Goal: Information Seeking & Learning: Understand process/instructions

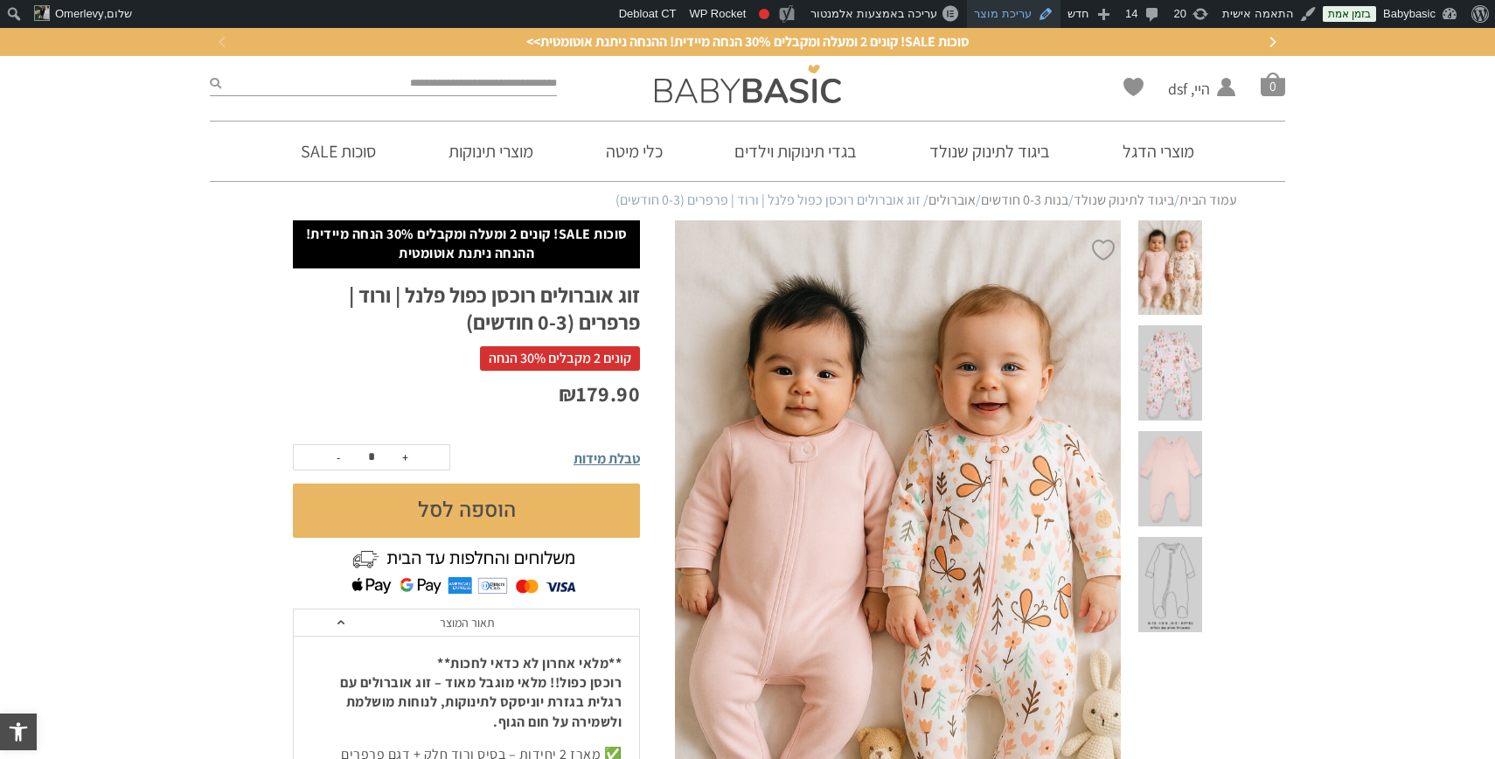
click at [1020, 12] on link "עריכת מוצר" at bounding box center [1014, 14] width 94 height 28
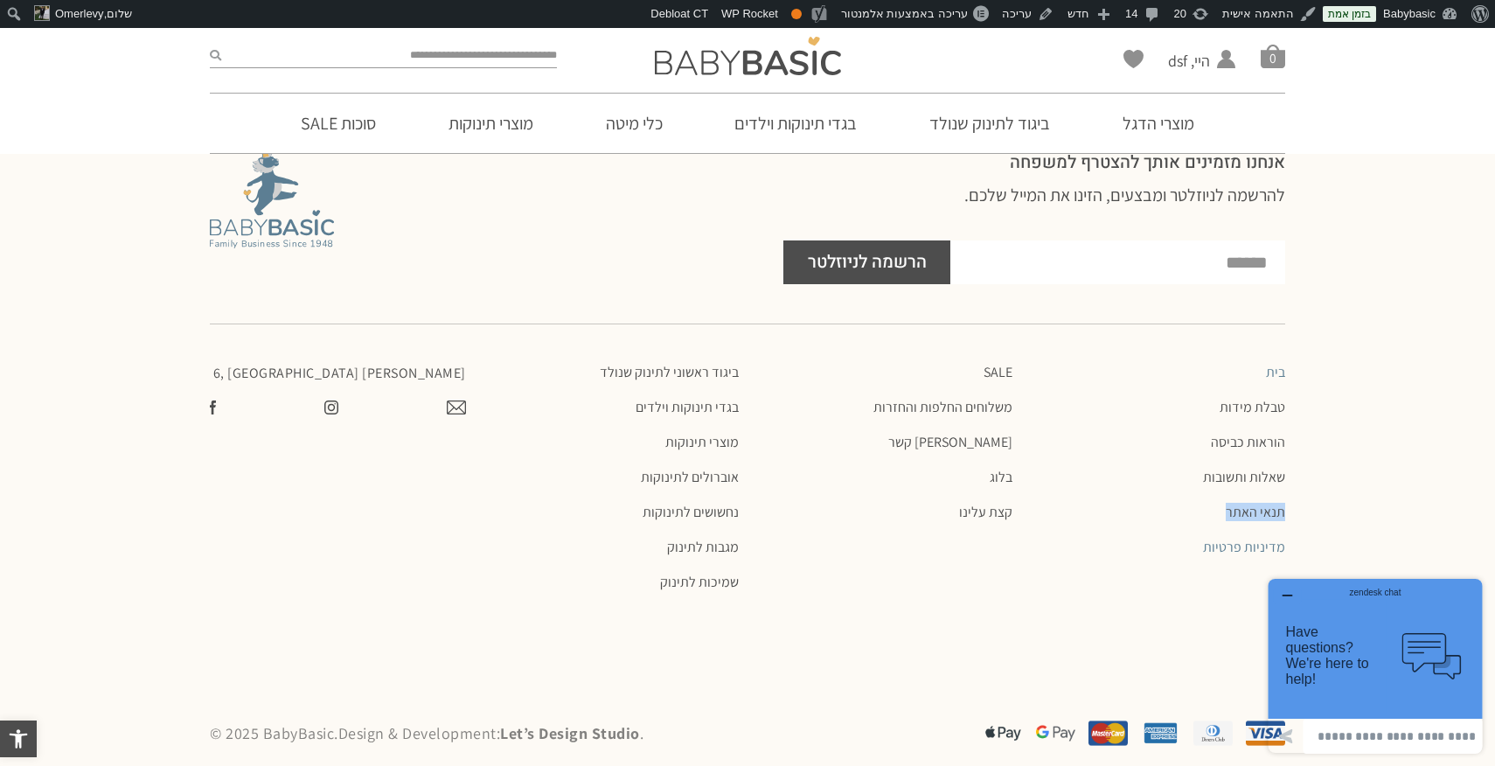
click at [1226, 539] on link "מדיניות פרטיות" at bounding box center [1158, 547] width 256 height 17
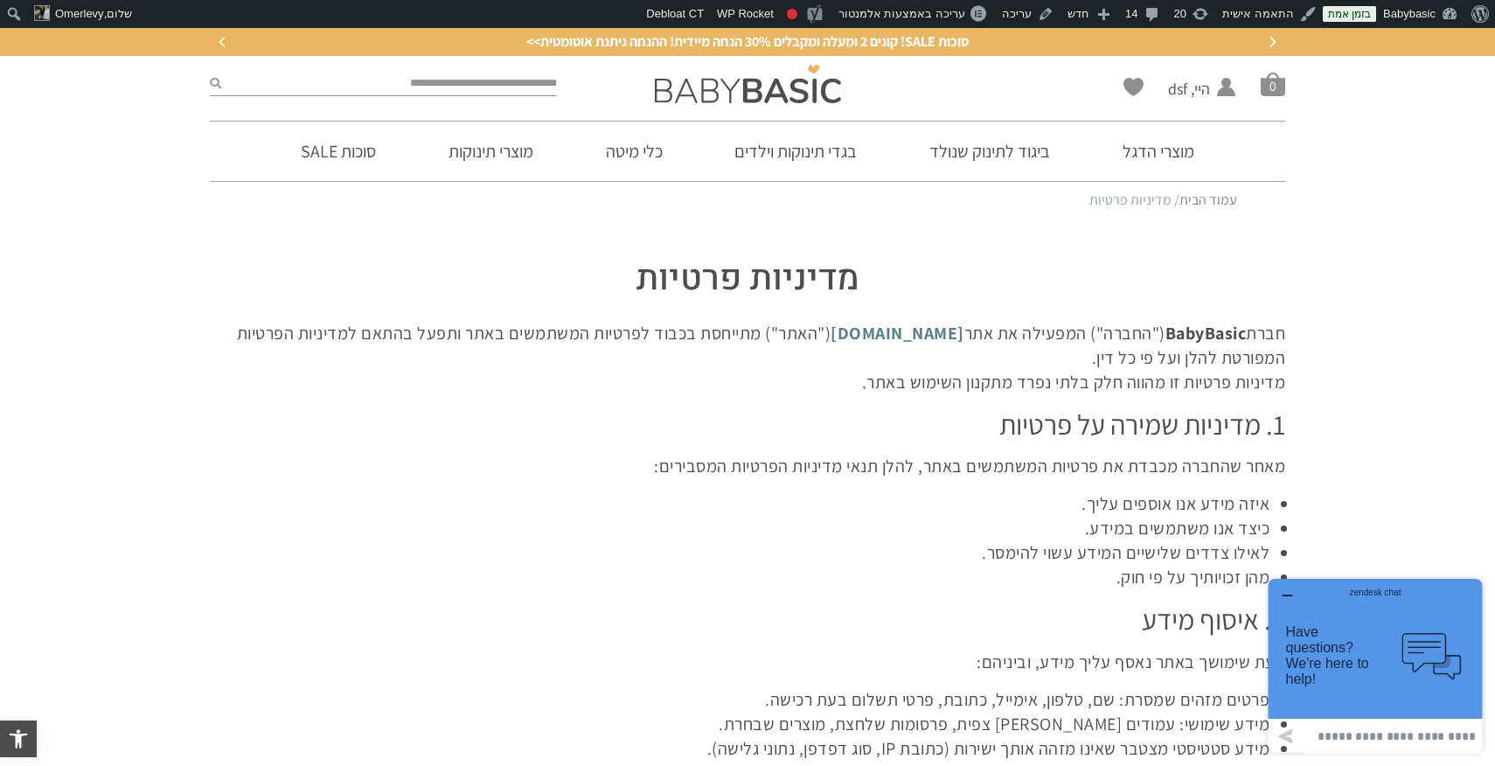
click at [1166, 331] on strong "BabyBasic" at bounding box center [1206, 333] width 81 height 23
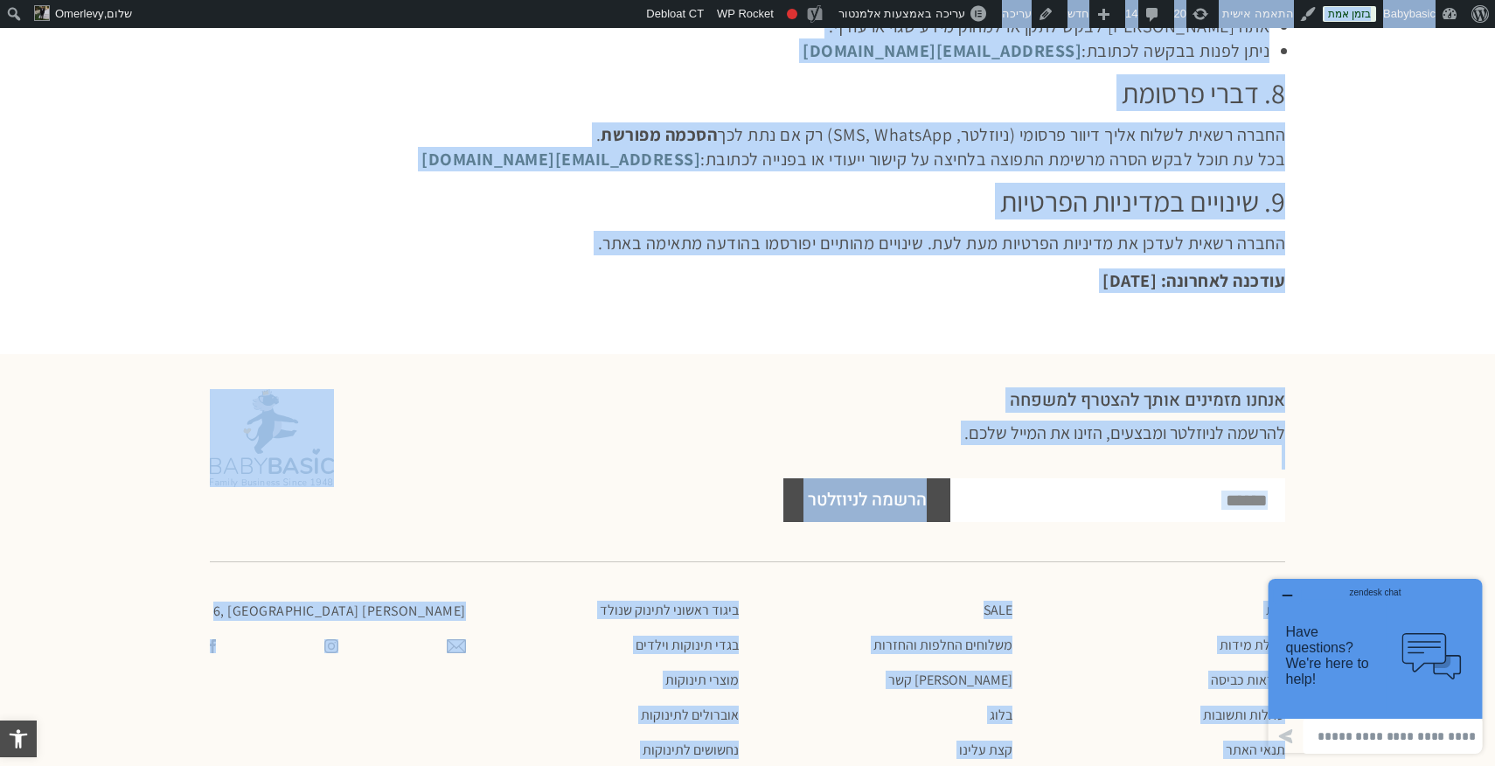
scroll to position [1595, 0]
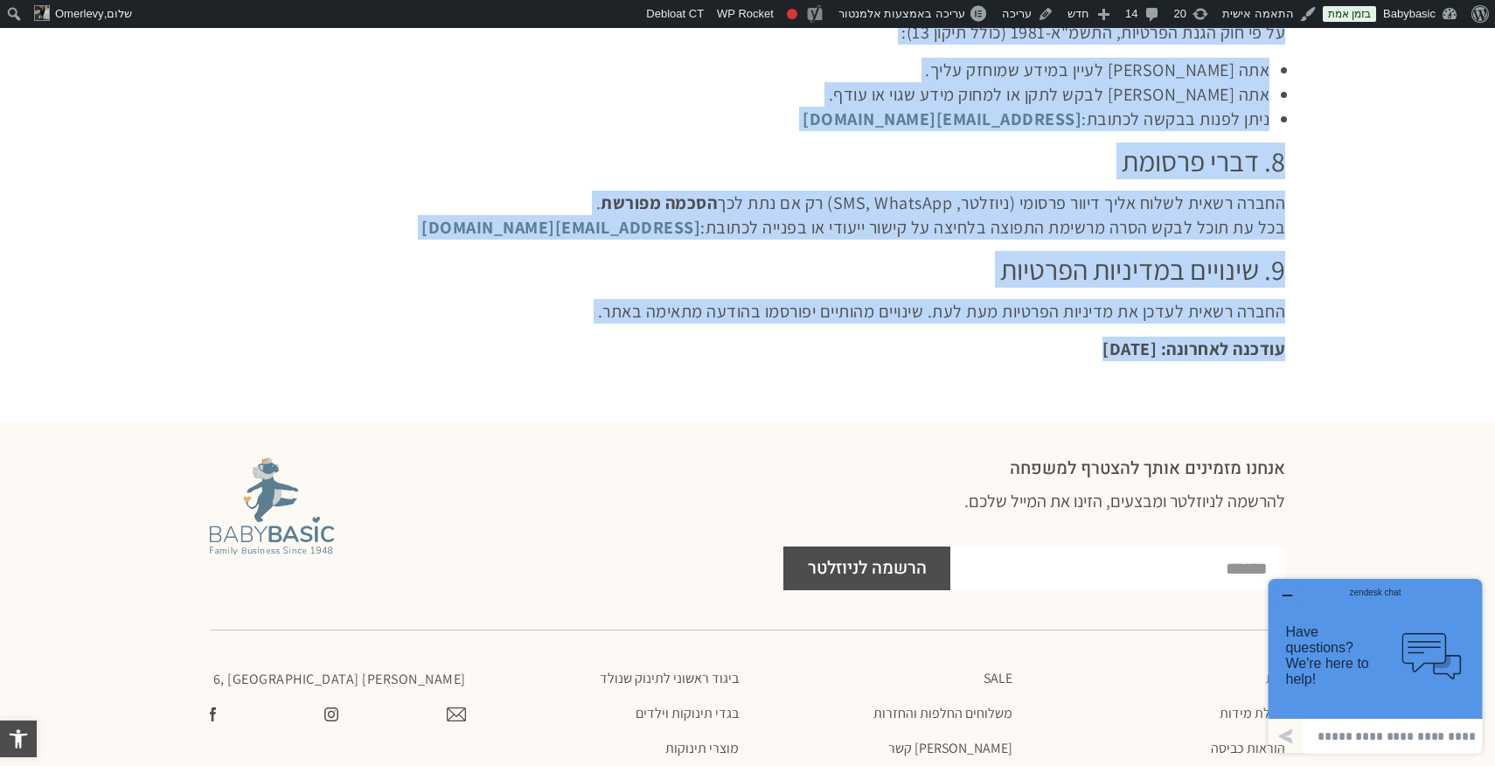
drag, startPoint x: 1163, startPoint y: 331, endPoint x: 1055, endPoint y: 352, distance: 110.6
copy div "חברת BabyBasic ("החברה") המפעילה את אתר www.babybasic.co.il ("האתר") מתייחסת בכ…"
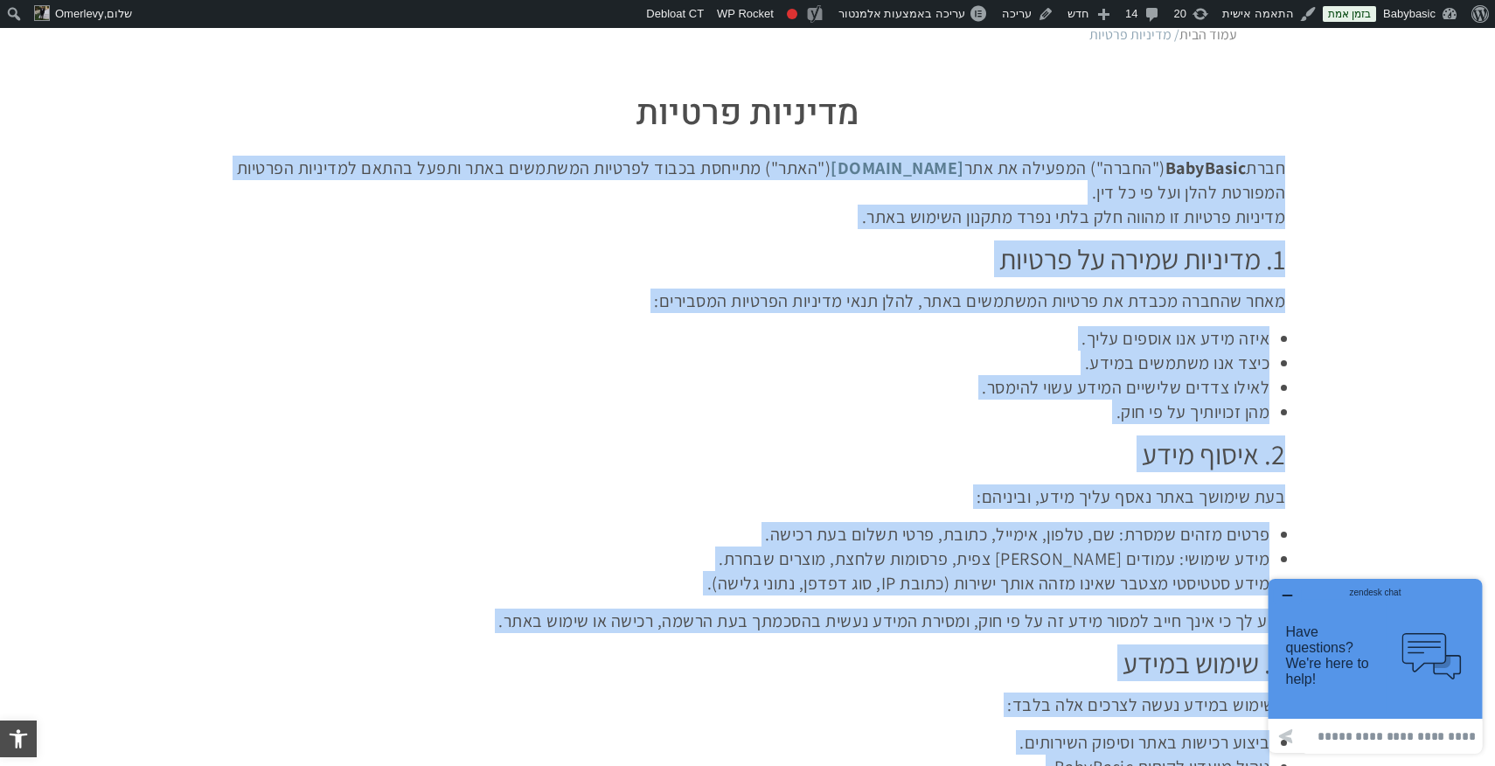
scroll to position [169, 0]
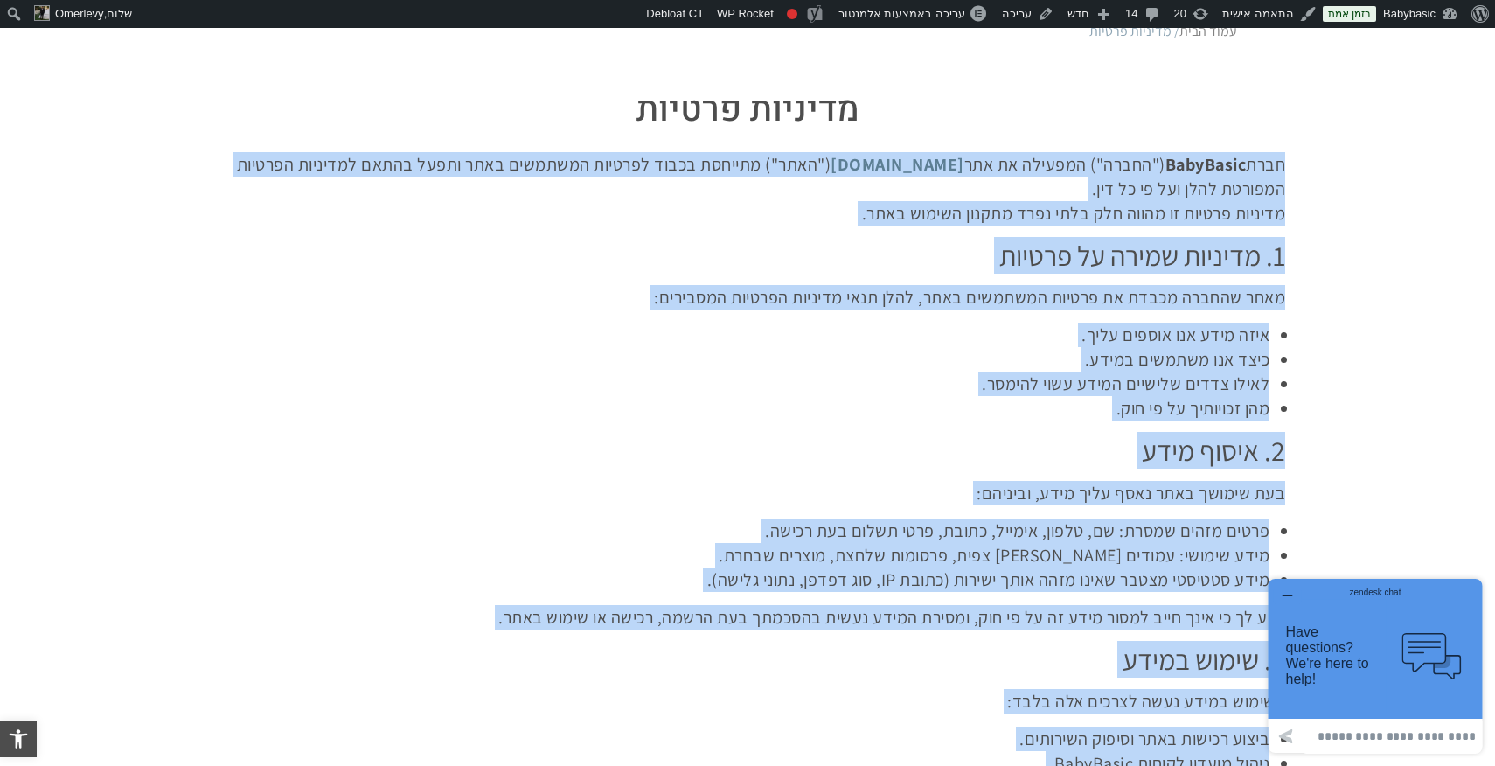
copy div "חברת BabyBasic ("החברה") המפעילה את אתר www.babybasic.co.il ("האתר") מתייחסת בכ…"
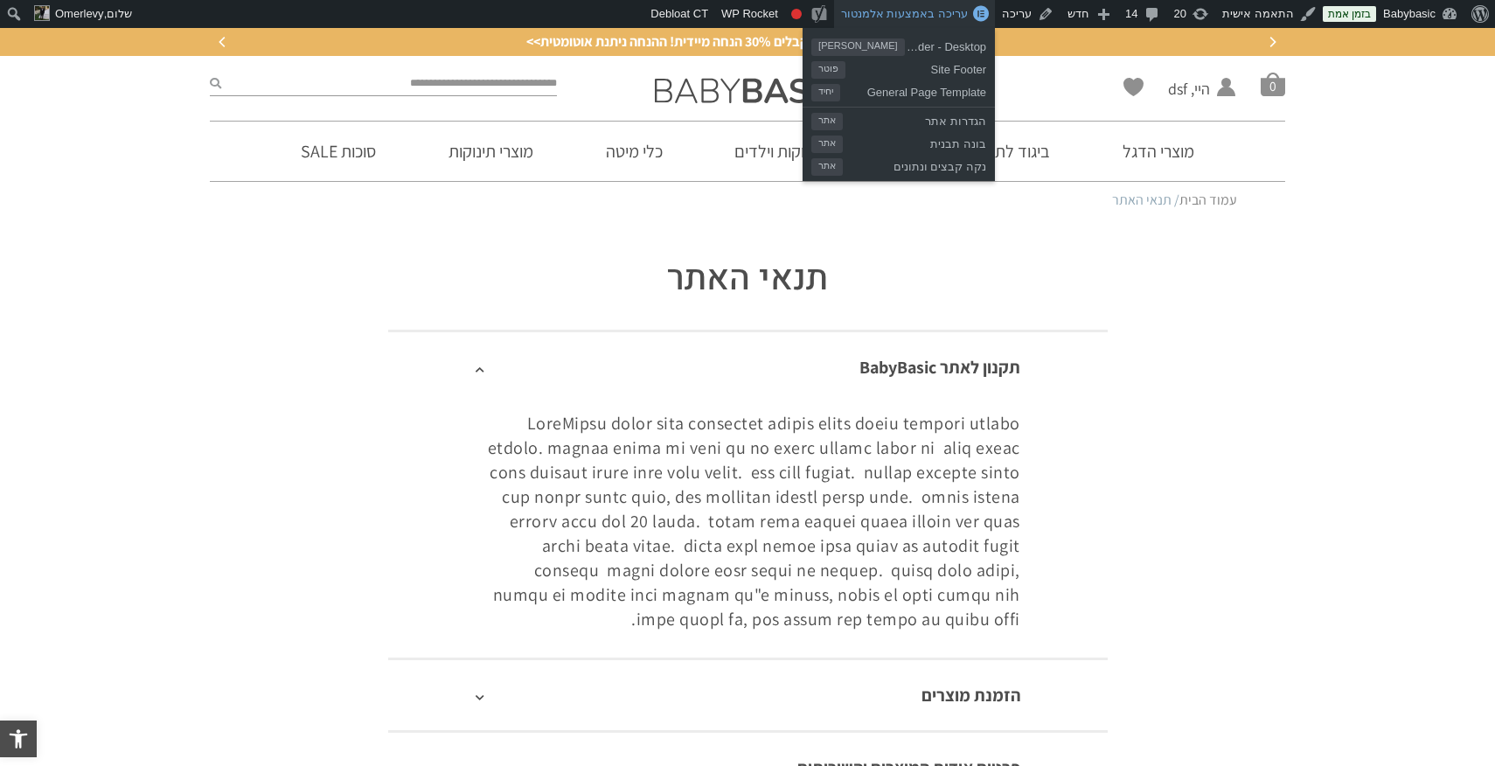
click at [931, 16] on span "עריכה באמצעות אלמנטור" at bounding box center [904, 13] width 127 height 13
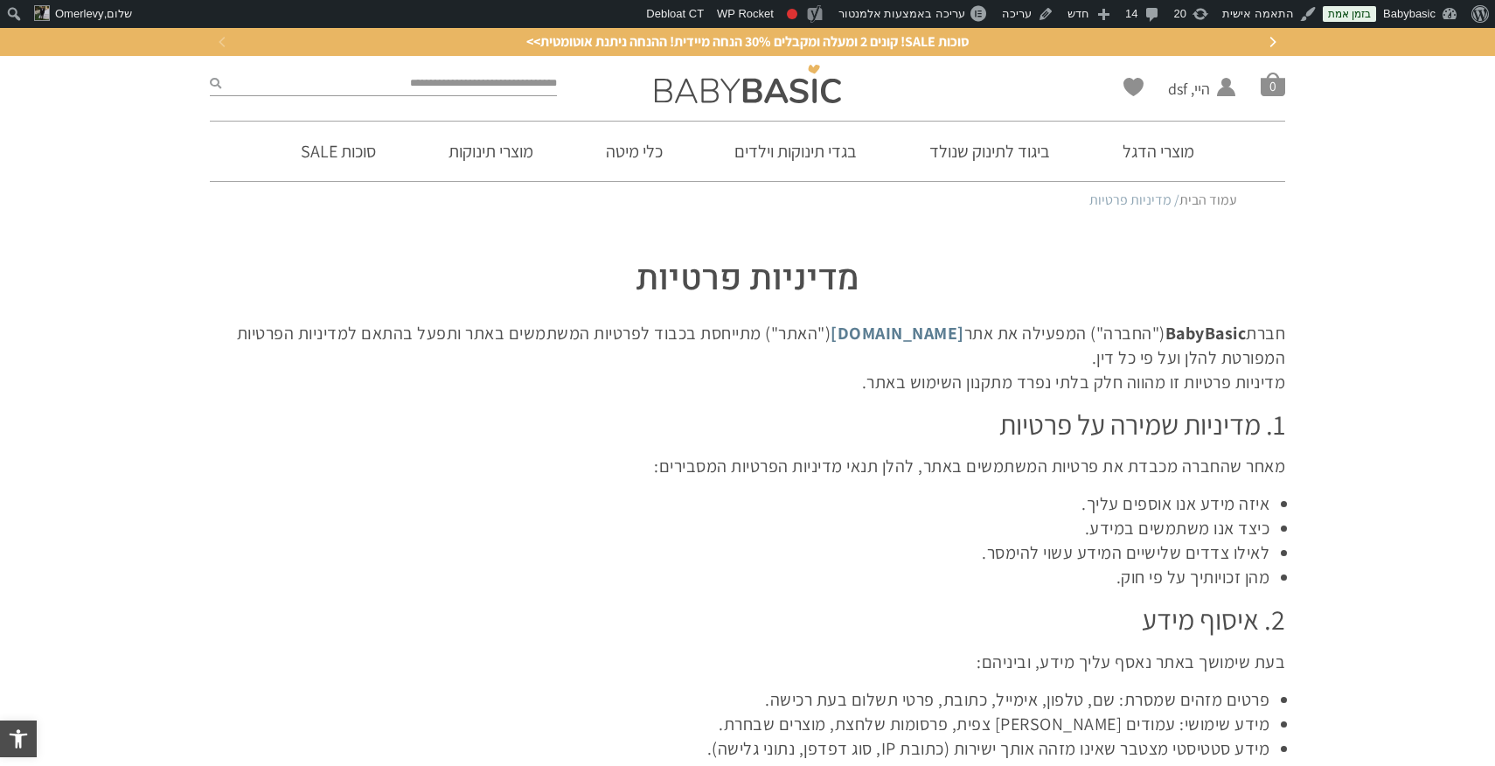
scroll to position [1923, 0]
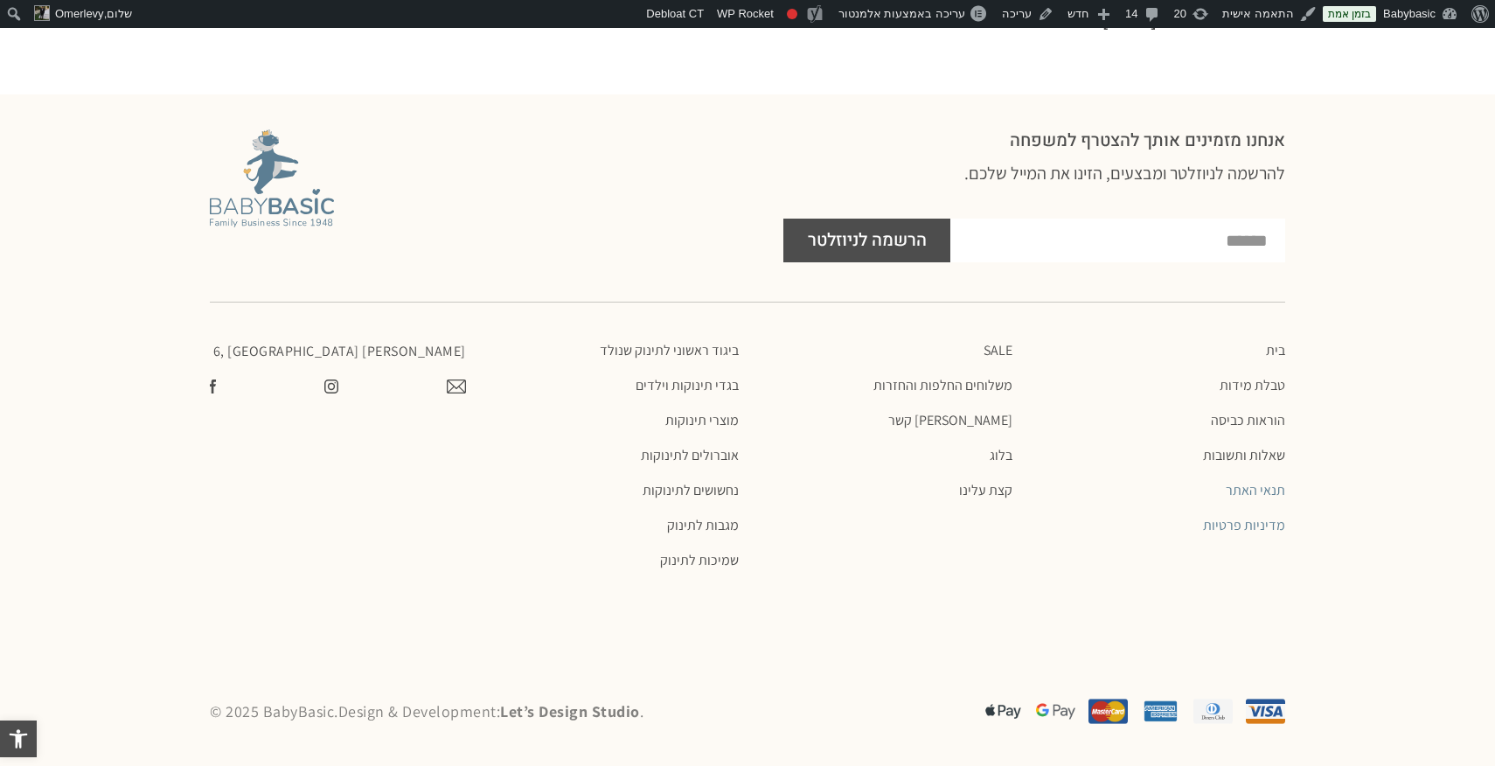
click at [1239, 494] on link "תנאי האתר" at bounding box center [1158, 490] width 256 height 17
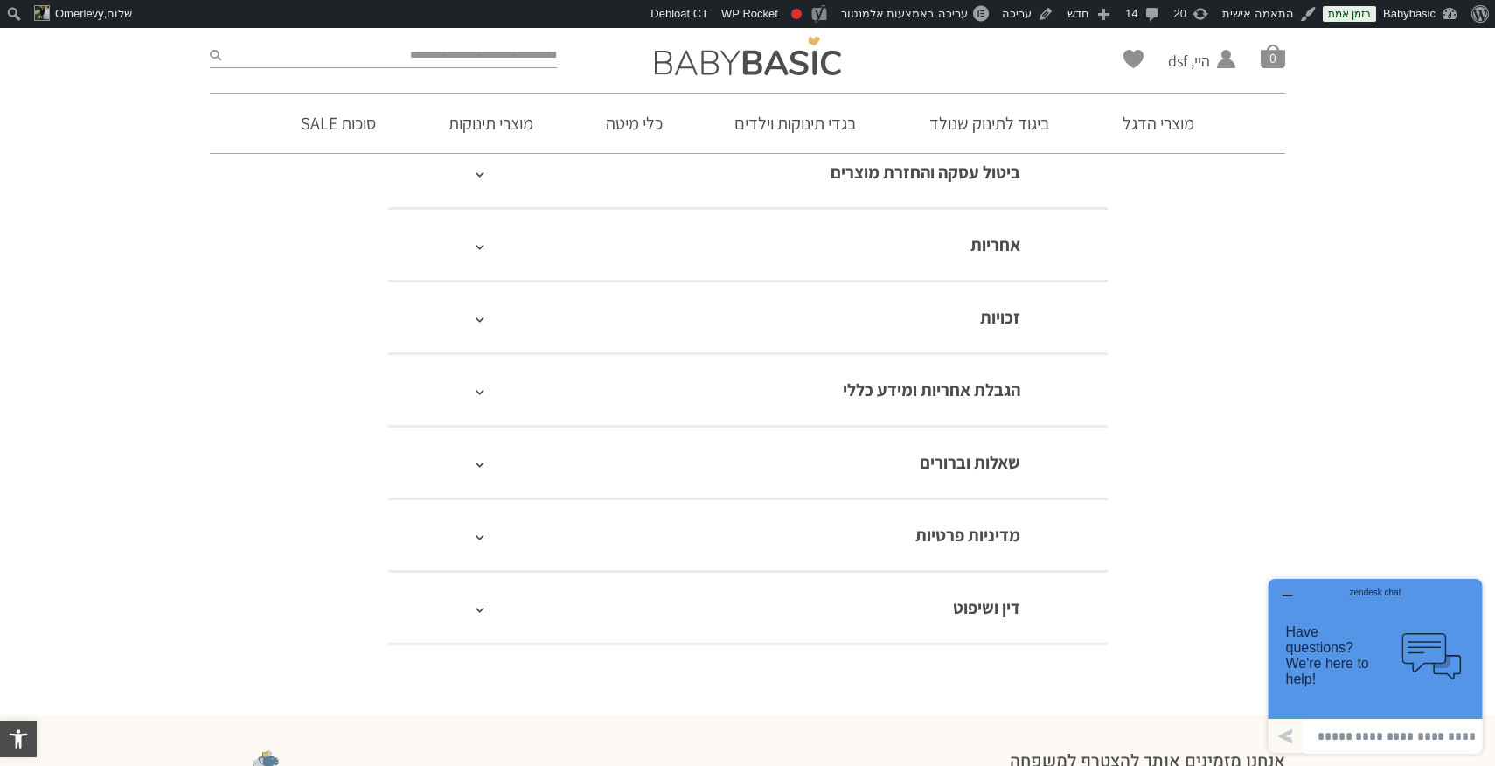
scroll to position [1251, 0]
click at [949, 17] on span "עריכה באמצעות אלמנטור" at bounding box center [904, 13] width 127 height 13
